Goal: Information Seeking & Learning: Understand process/instructions

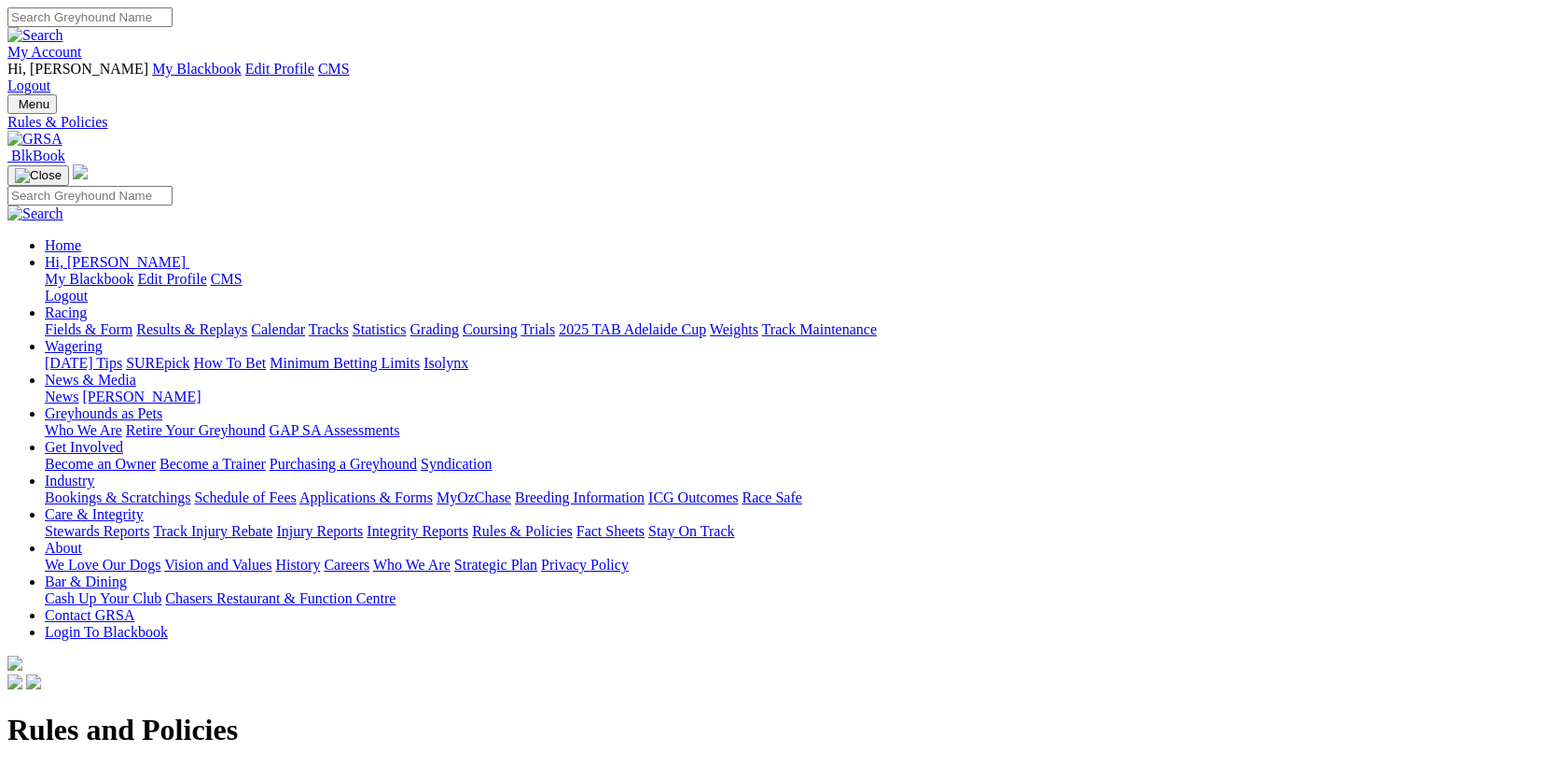
scroll to position [725, 0]
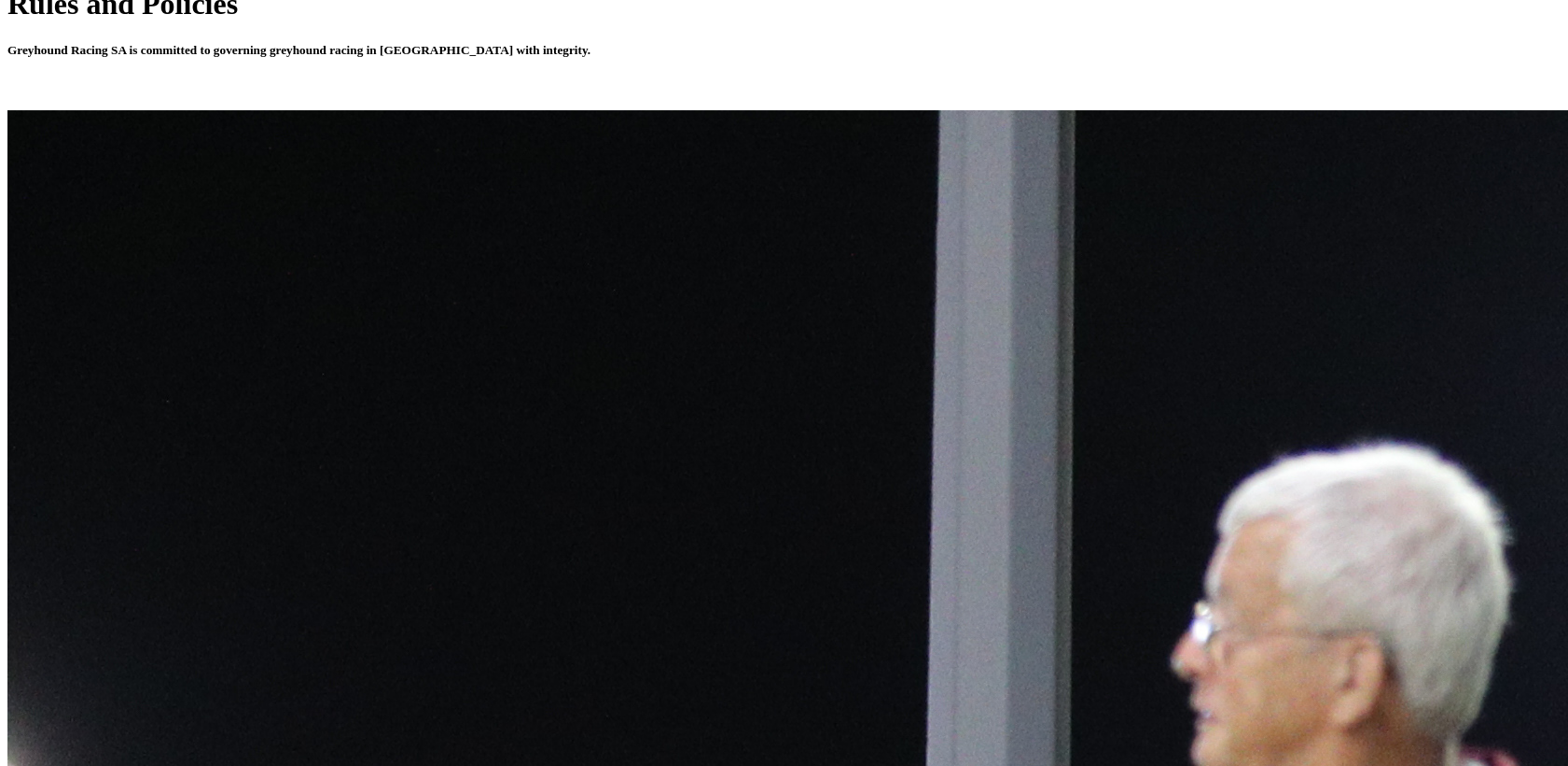
drag, startPoint x: 378, startPoint y: 391, endPoint x: 499, endPoint y: 394, distance: 121.0
drag, startPoint x: 528, startPoint y: 392, endPoint x: 126, endPoint y: 385, distance: 402.1
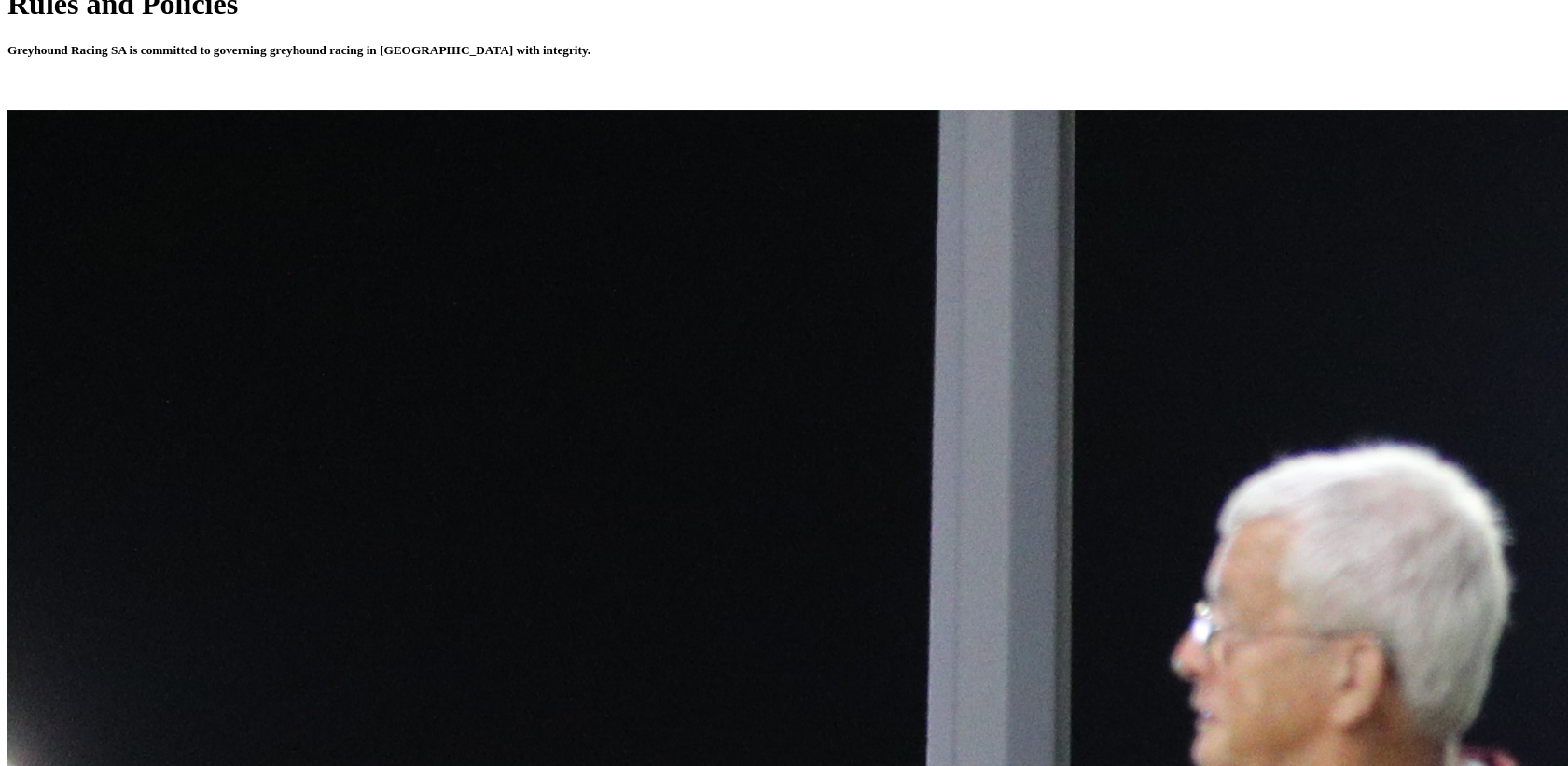
drag, startPoint x: 126, startPoint y: 385, endPoint x: 135, endPoint y: 392, distance: 11.4
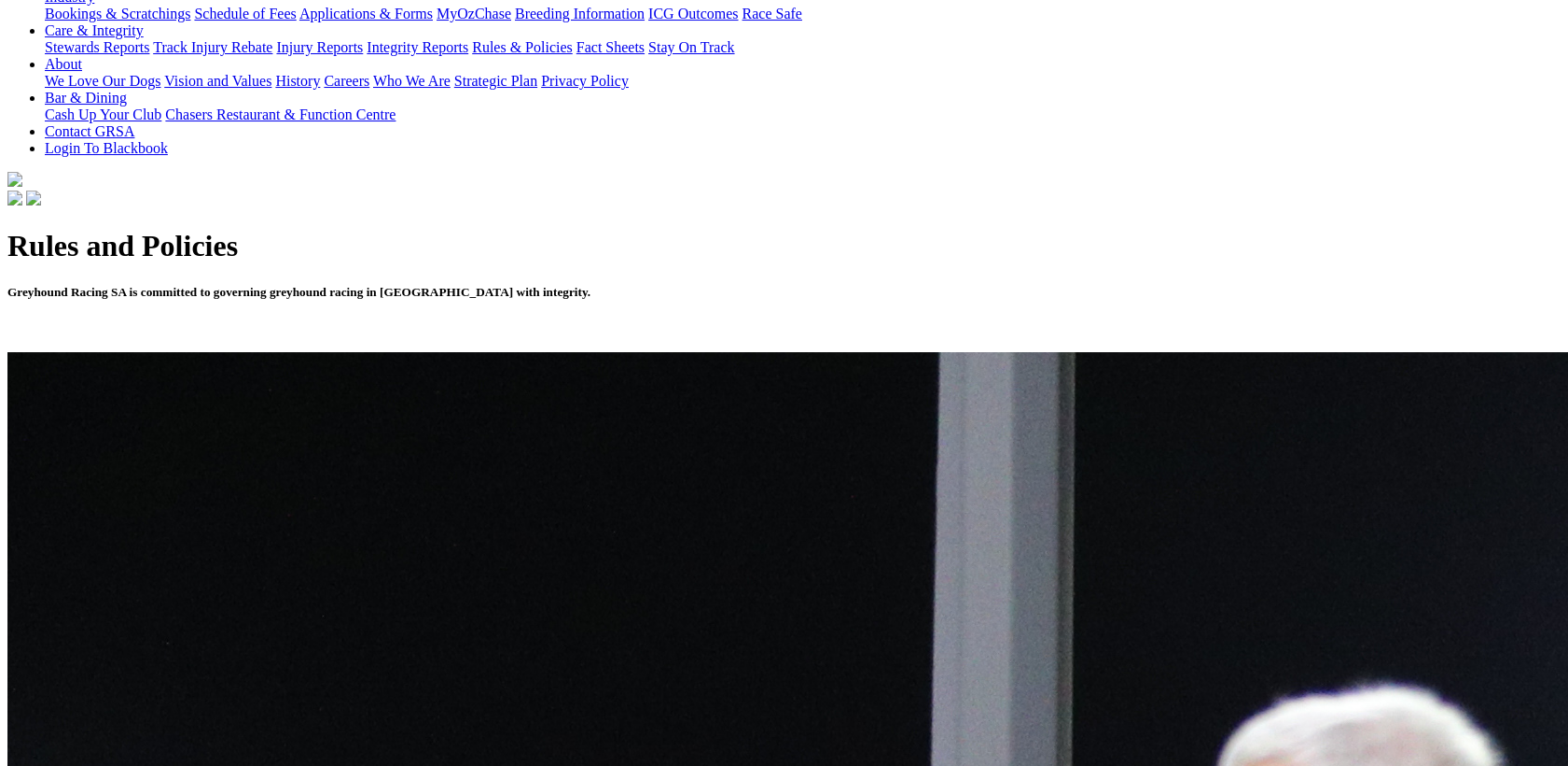
scroll to position [725, 0]
